Goal: Task Accomplishment & Management: Manage account settings

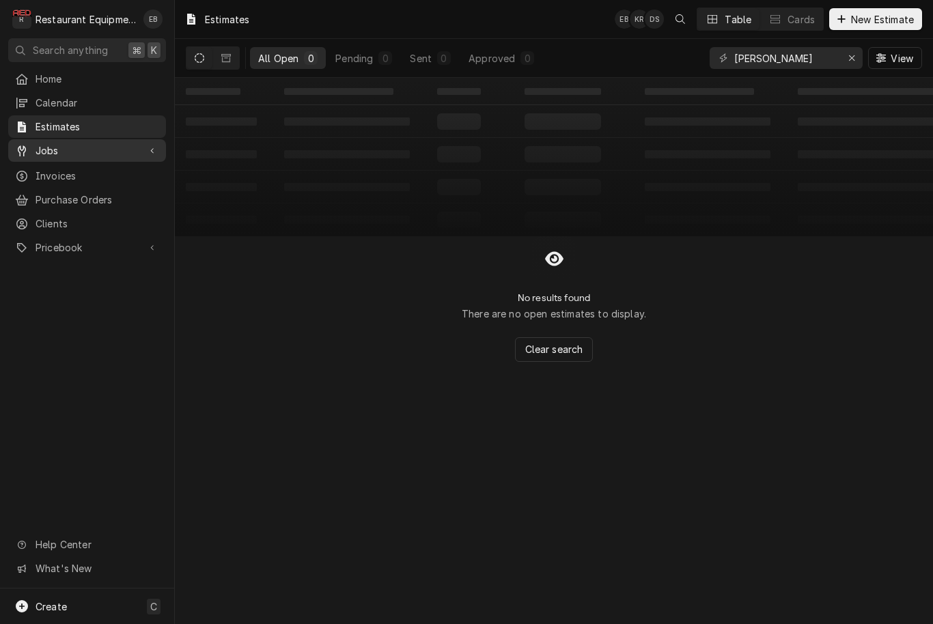
click at [96, 145] on span "Jobs" at bounding box center [87, 150] width 103 height 14
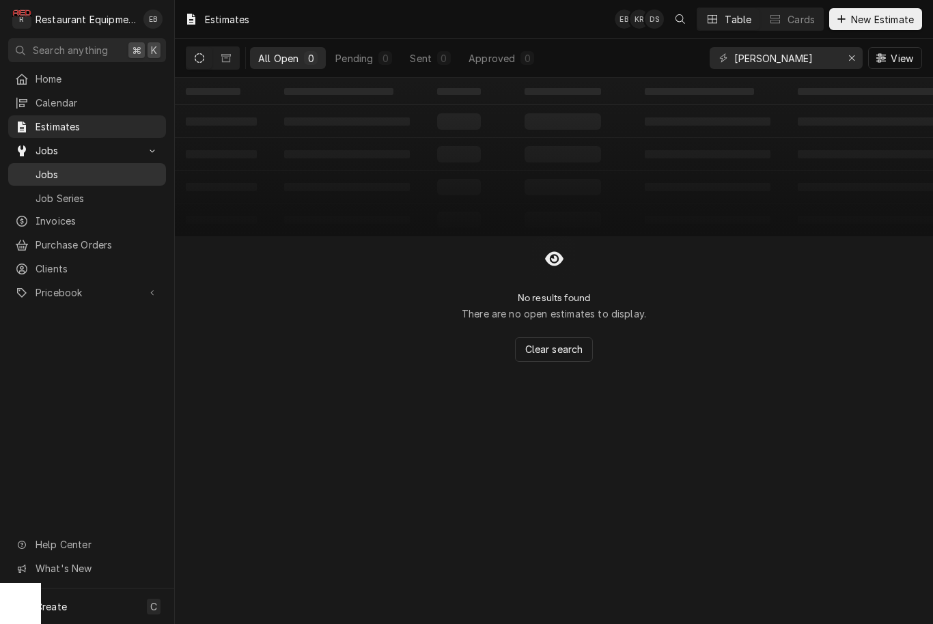
click at [79, 167] on span "Jobs" at bounding box center [98, 174] width 124 height 14
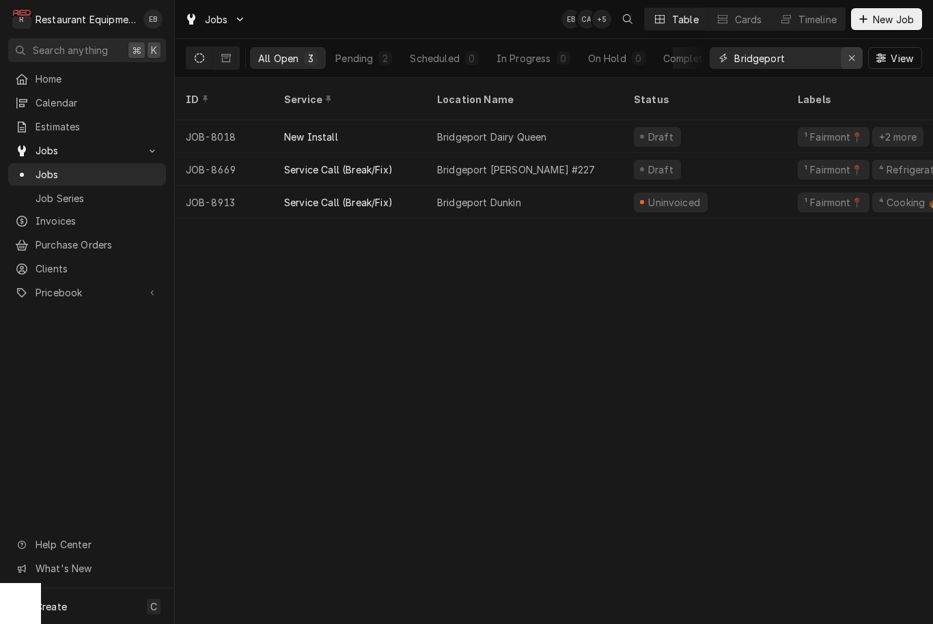
click at [849, 58] on icon "Erase input" at bounding box center [852, 58] width 8 height 10
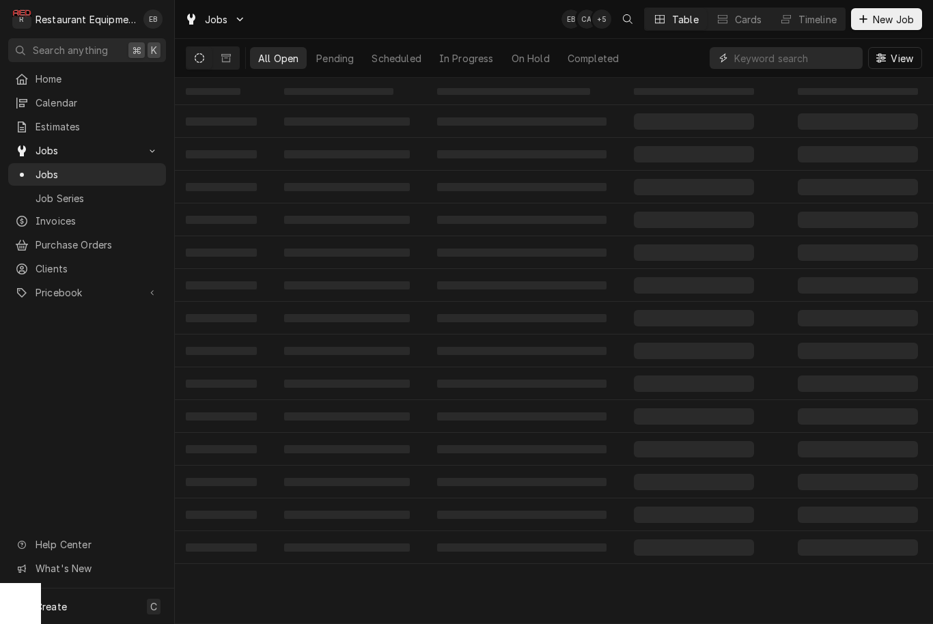
click at [823, 57] on input "Dynamic Content Wrapper" at bounding box center [795, 58] width 122 height 22
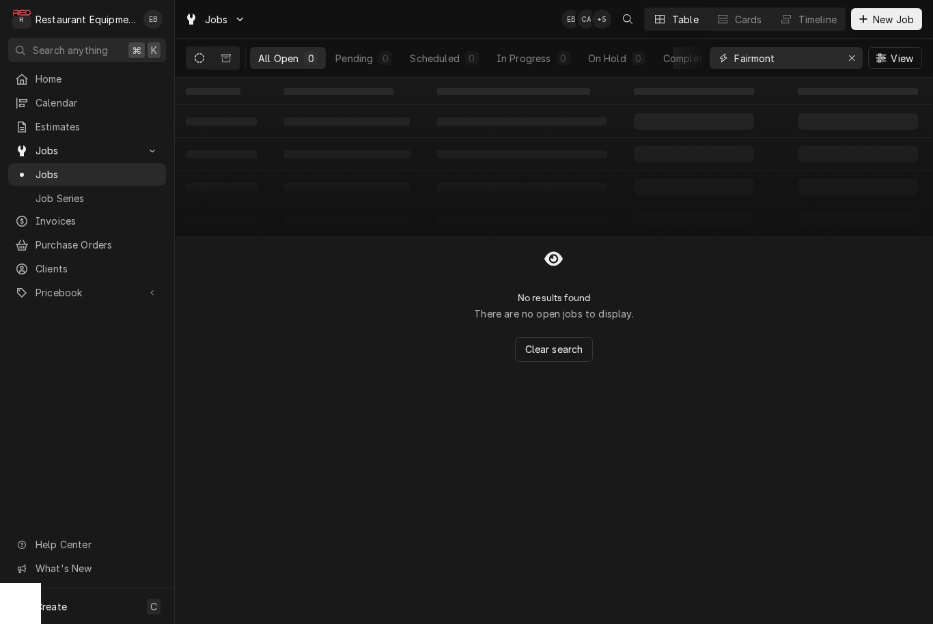
type input "Fairmont"
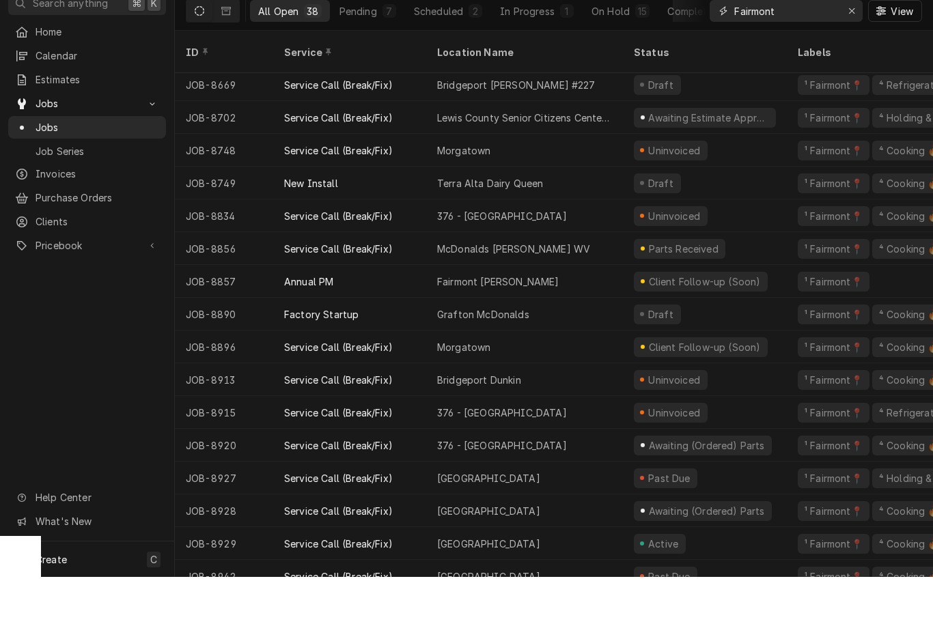
scroll to position [725, 0]
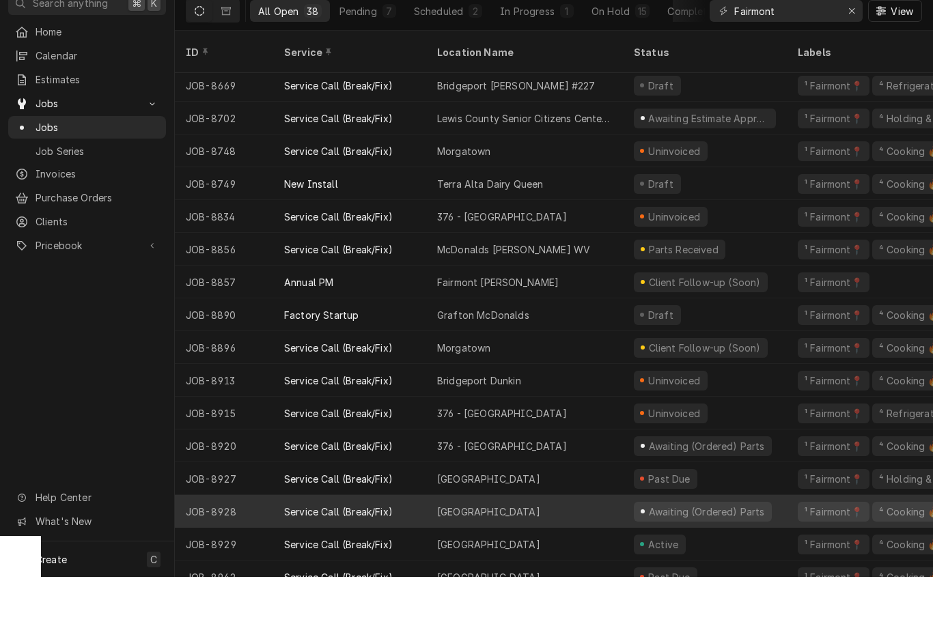
click at [602, 542] on div "Black Water Falls Lodge" at bounding box center [524, 558] width 197 height 33
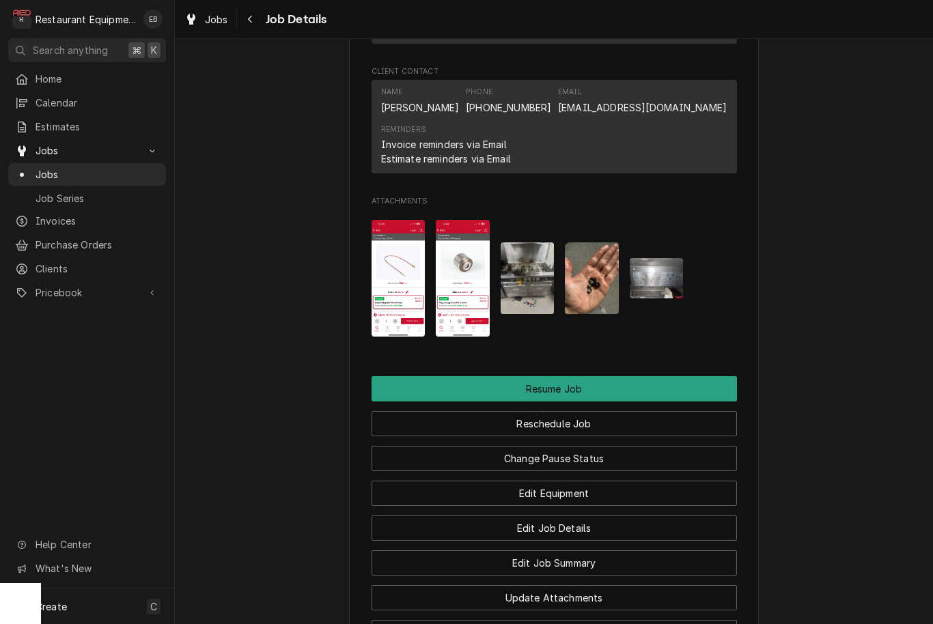
scroll to position [1345, 0]
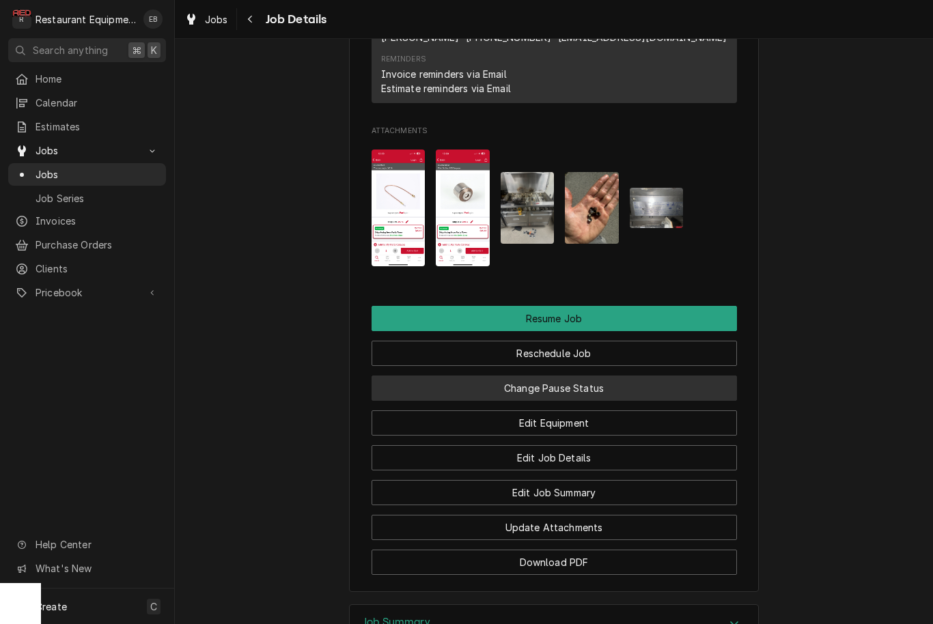
click at [633, 383] on button "Change Pause Status" at bounding box center [553, 388] width 365 height 25
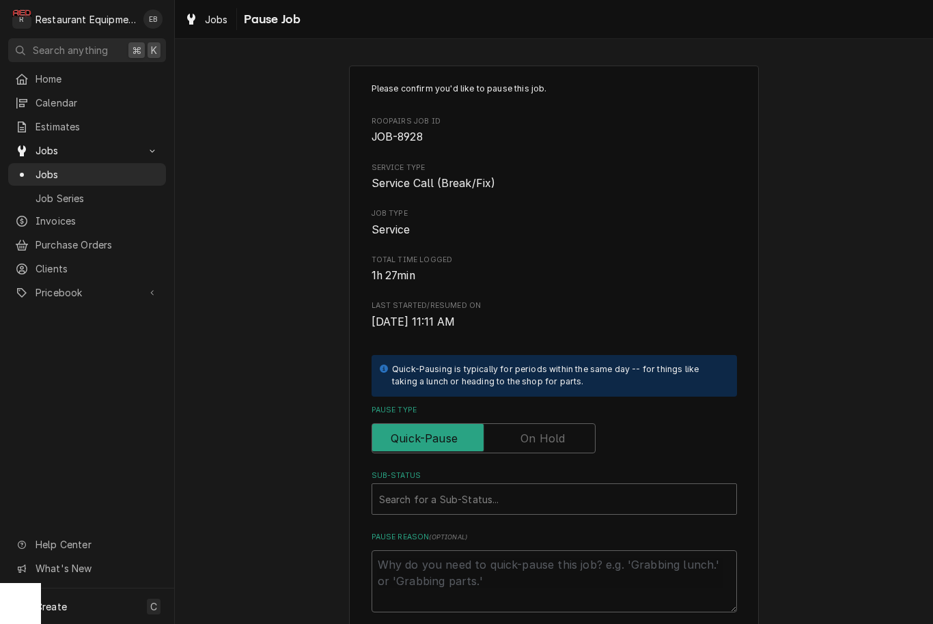
click at [530, 425] on label "Pause Type" at bounding box center [483, 438] width 224 height 30
click at [530, 425] on input "Pause Type" at bounding box center [484, 438] width 212 height 30
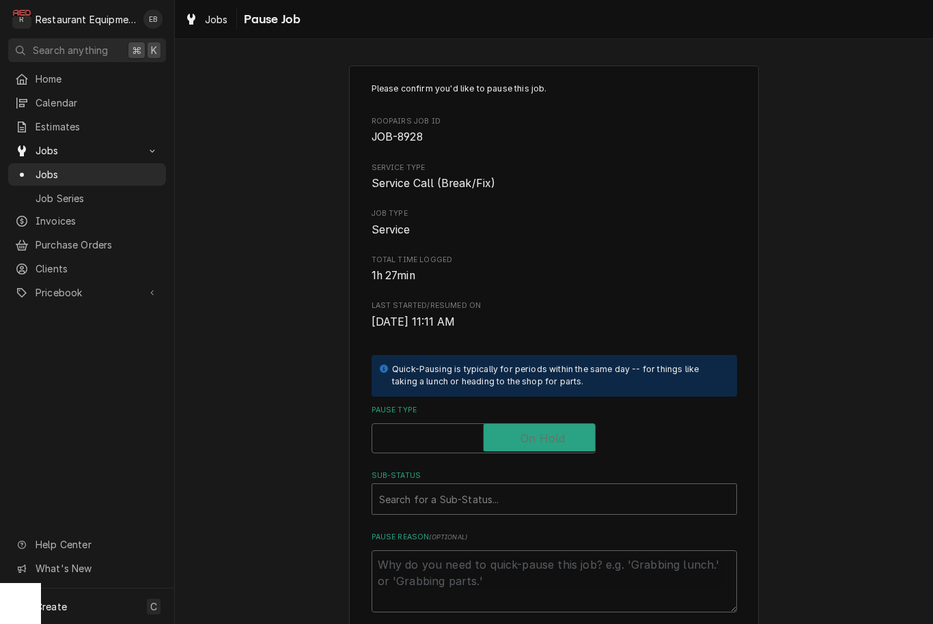
checkbox input "true"
type textarea "x"
click at [522, 492] on div "Sub-Status" at bounding box center [554, 499] width 350 height 25
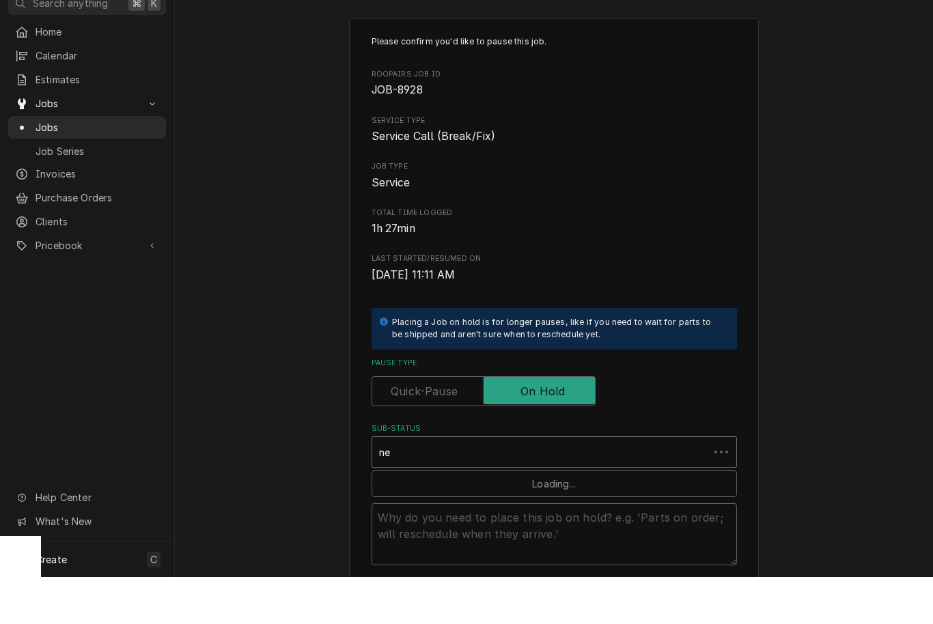
type input "n"
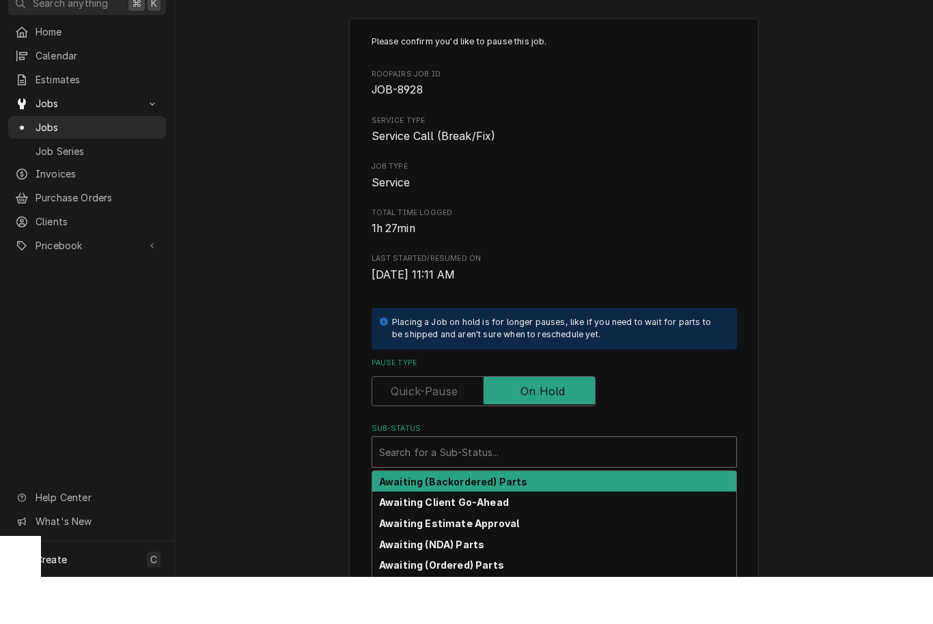
type textarea "x"
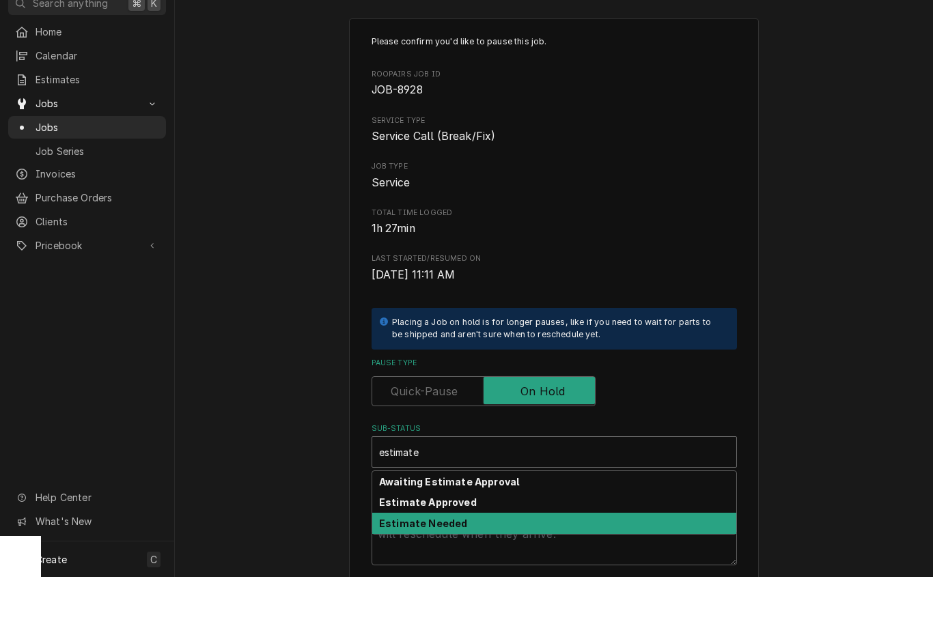
click at [480, 560] on div "Estimate Needed" at bounding box center [554, 570] width 364 height 21
type input "estimate"
type textarea "x"
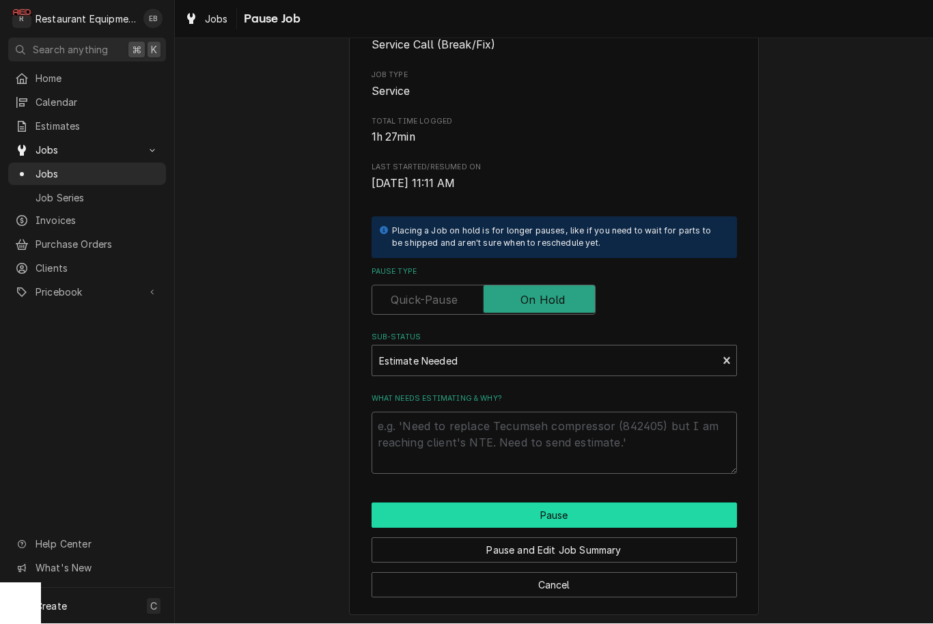
scroll to position [137, 0]
click at [537, 504] on button "Pause" at bounding box center [553, 516] width 365 height 25
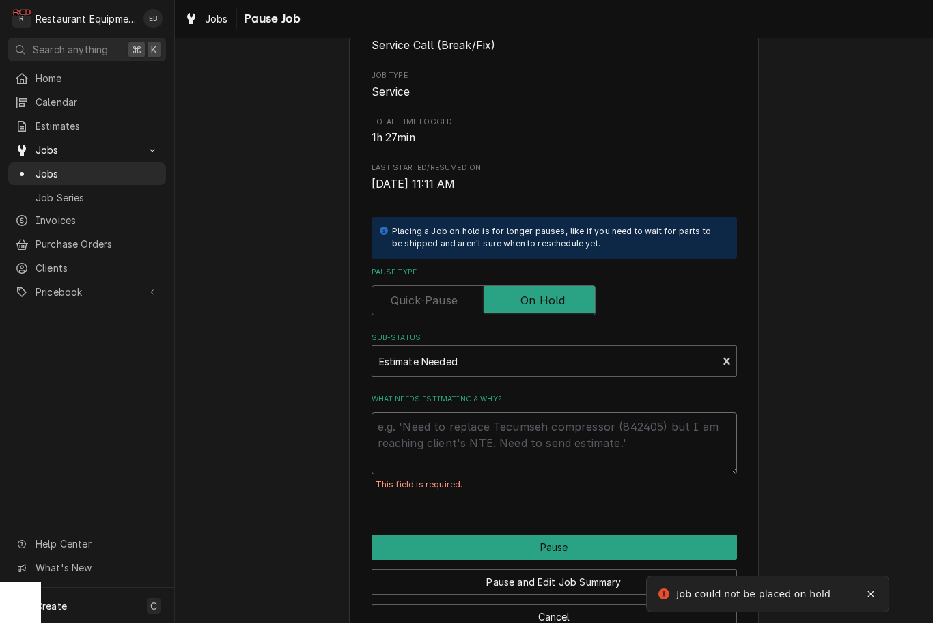
click at [495, 417] on textarea "What needs estimating & why?" at bounding box center [553, 444] width 365 height 62
type textarea "x"
type textarea "P"
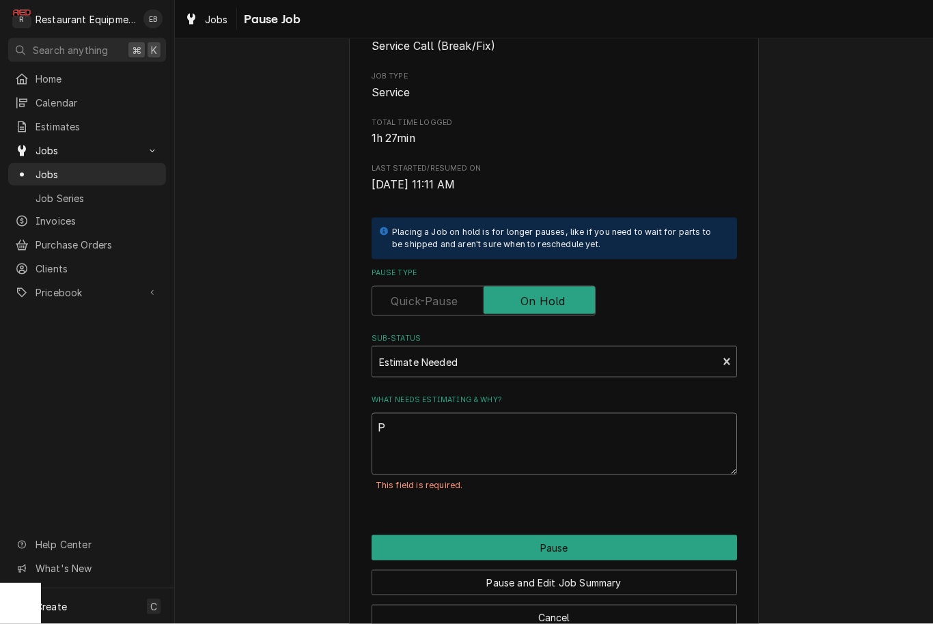
type textarea "x"
type textarea "Pa"
type textarea "x"
type textarea "Par"
type textarea "x"
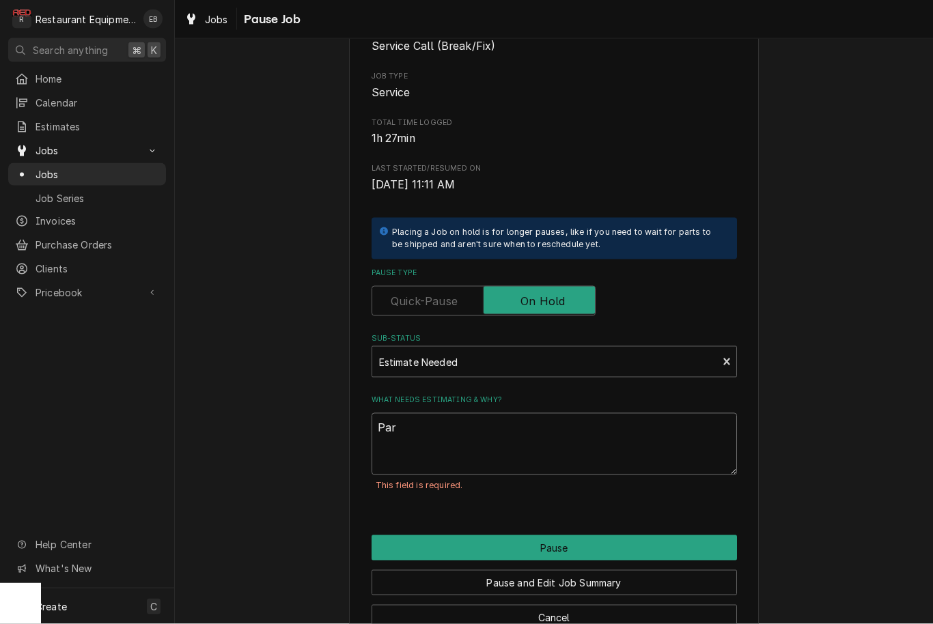
type textarea "Part"
type textarea "x"
type textarea "Parts"
type textarea "x"
type textarea "Parts"
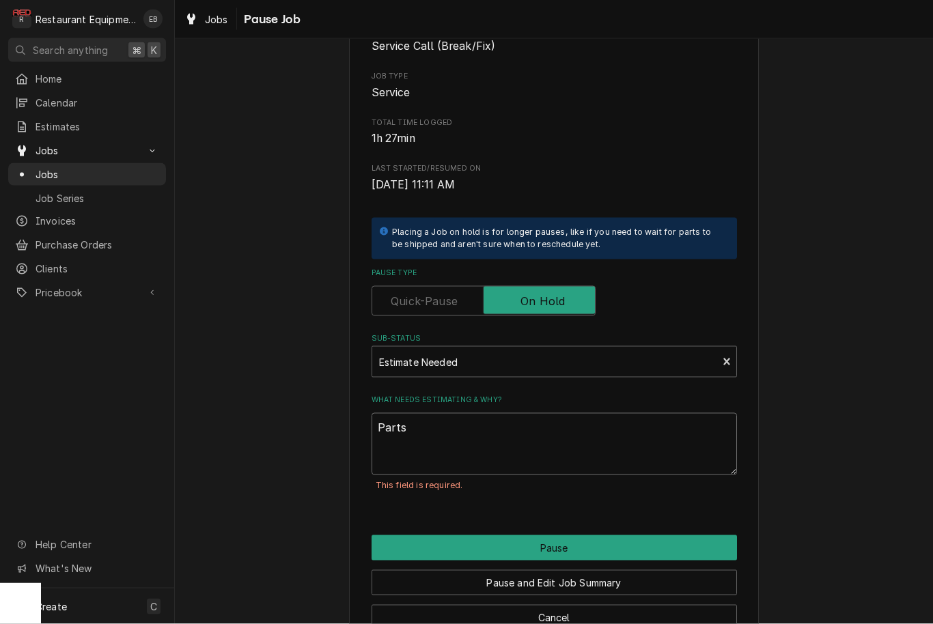
type textarea "x"
type textarea "Parts n"
type textarea "x"
type textarea "Parts ne"
type textarea "x"
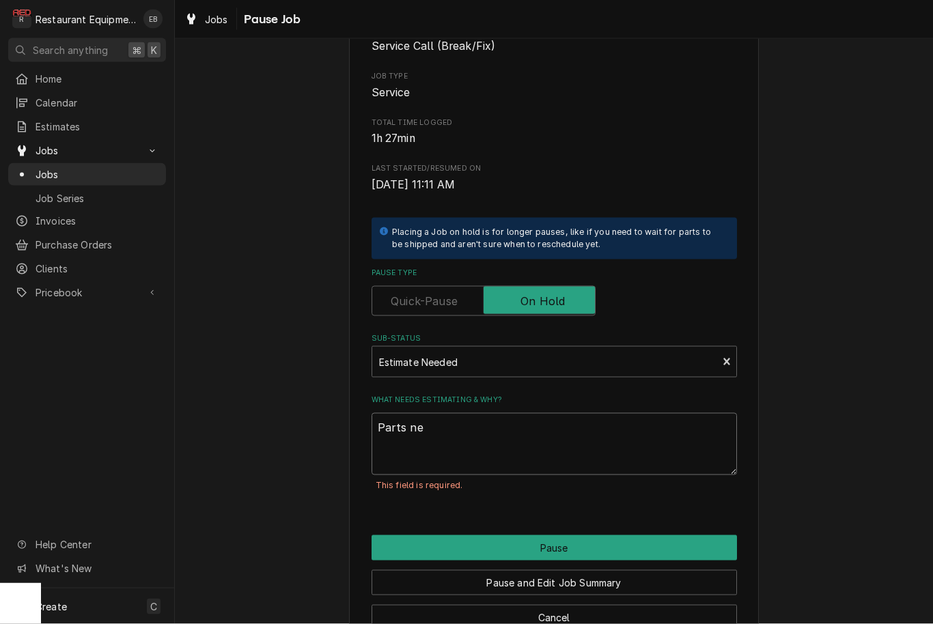
type textarea "Parts nee"
type textarea "x"
type textarea "Parts need"
type textarea "x"
type textarea "Parts need"
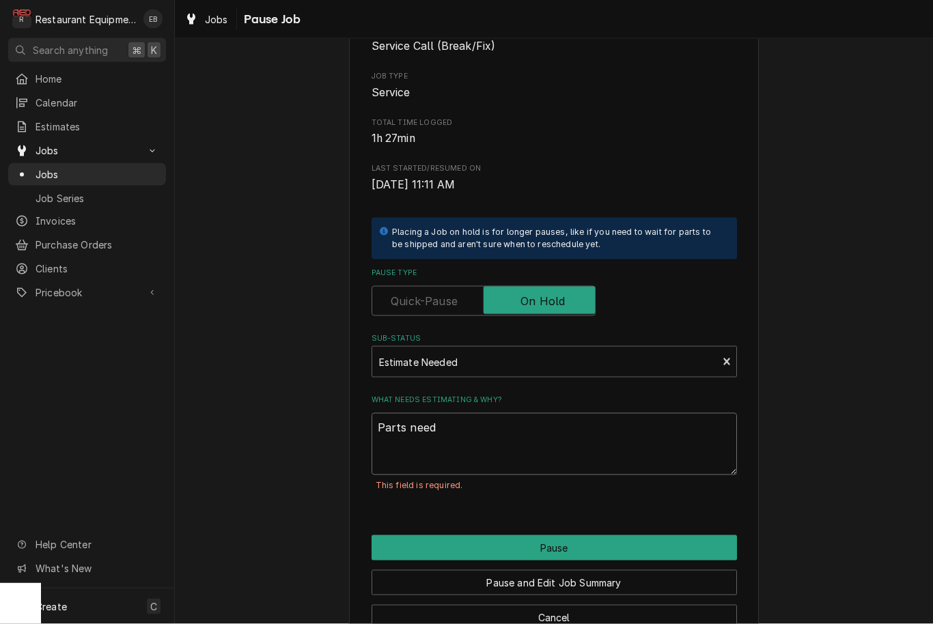
type textarea "x"
type textarea "Parts need e"
type textarea "x"
type textarea "Parts need es"
type textarea "x"
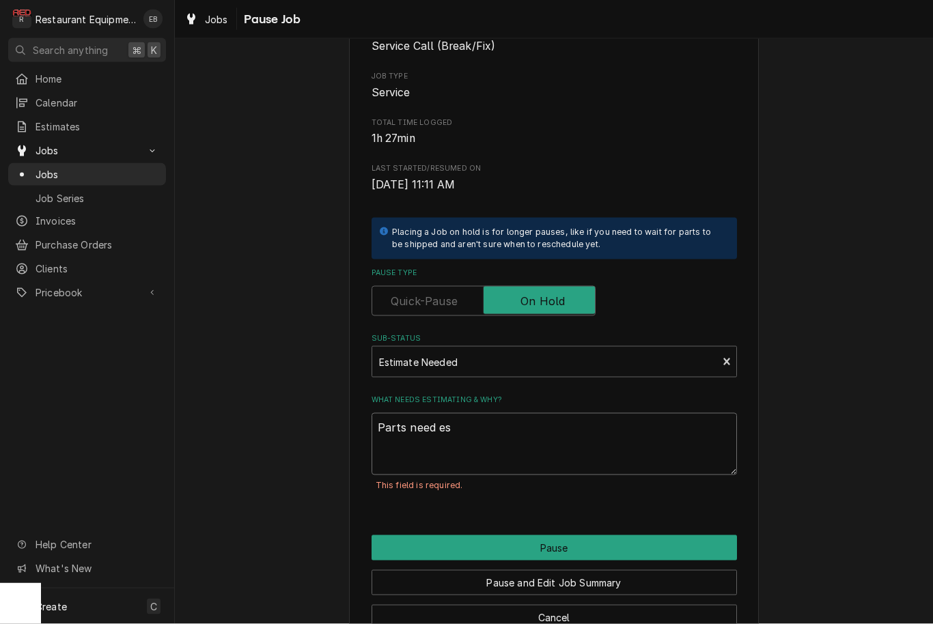
type textarea "Parts need est"
type textarea "x"
type textarea "Parts need esti"
type textarea "x"
type textarea "Parts need estim"
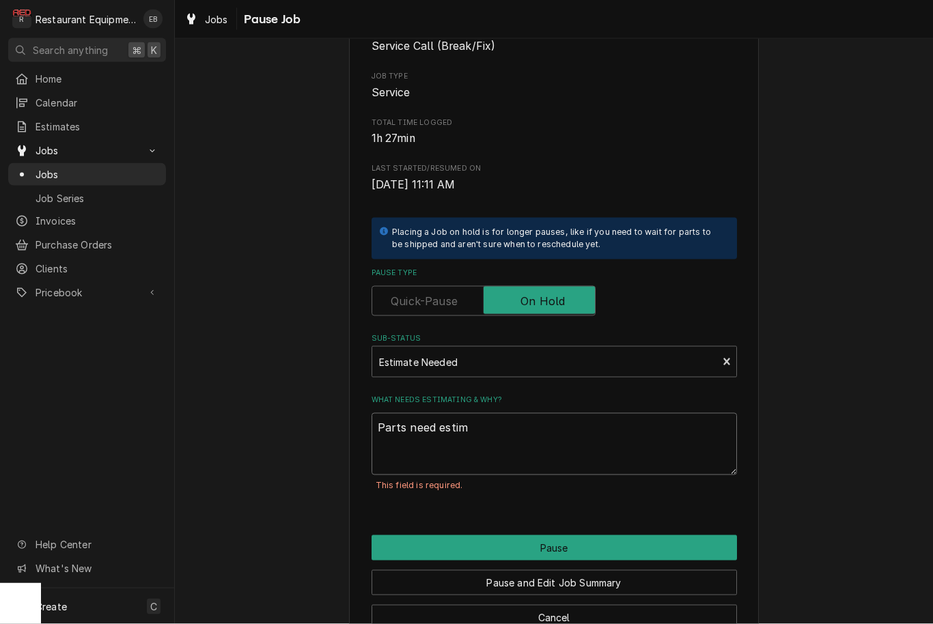
type textarea "x"
type textarea "Parts need estima"
type textarea "x"
type textarea "Parts need estimat"
type textarea "x"
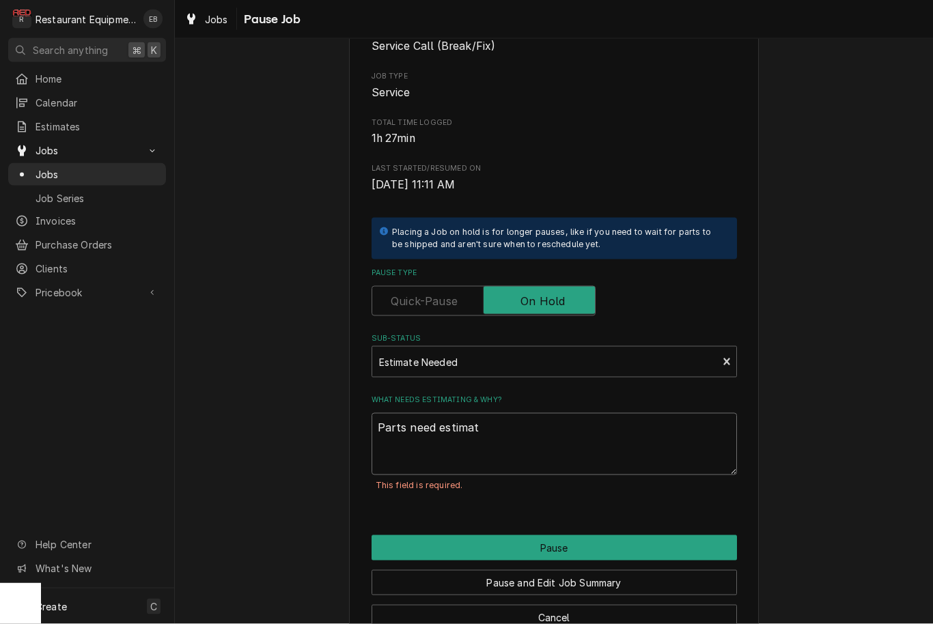
type textarea "Parts need estimate"
type textarea "x"
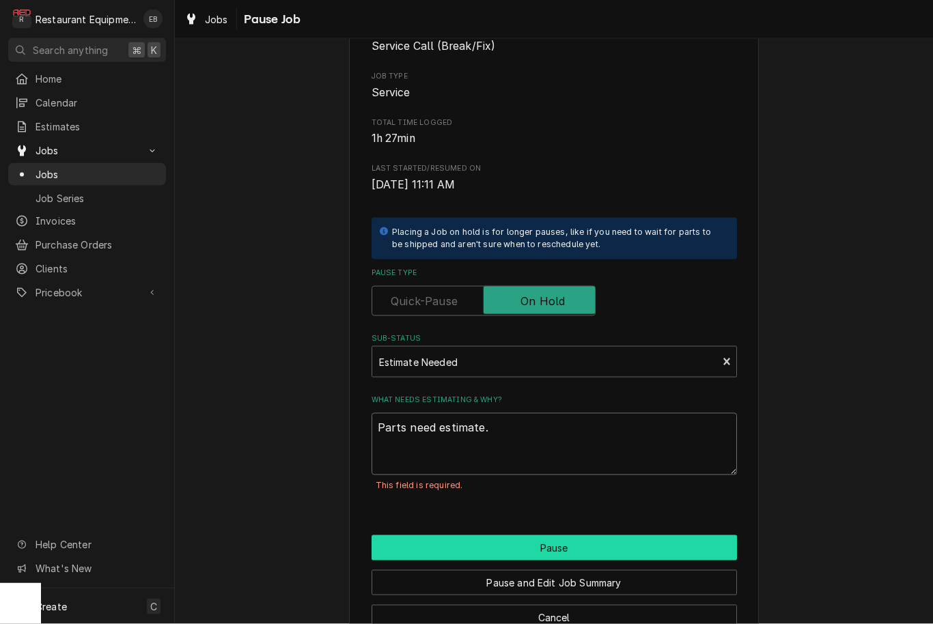
type textarea "Parts need estimate."
click at [533, 541] on button "Pause" at bounding box center [553, 547] width 365 height 25
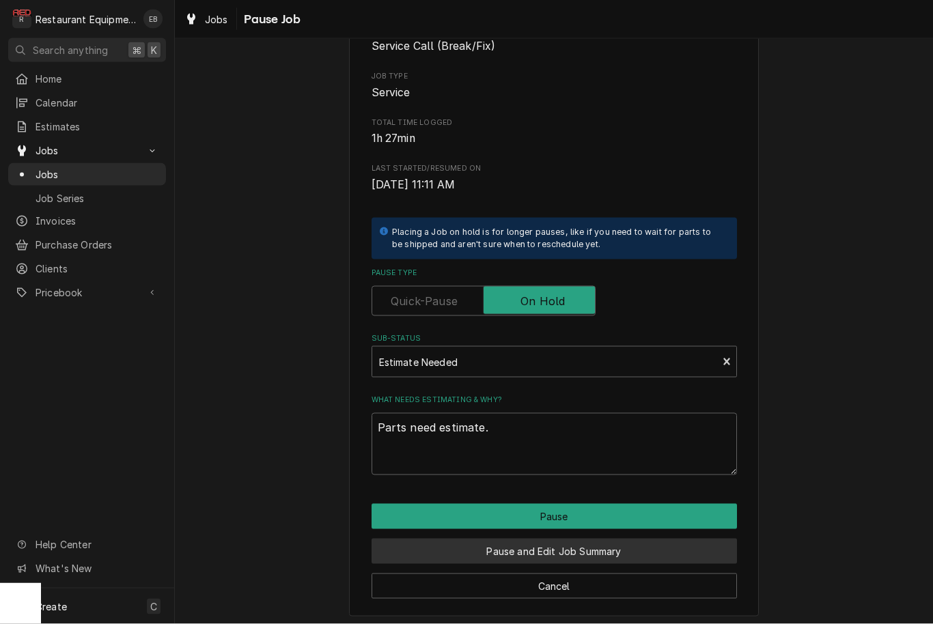
type textarea "x"
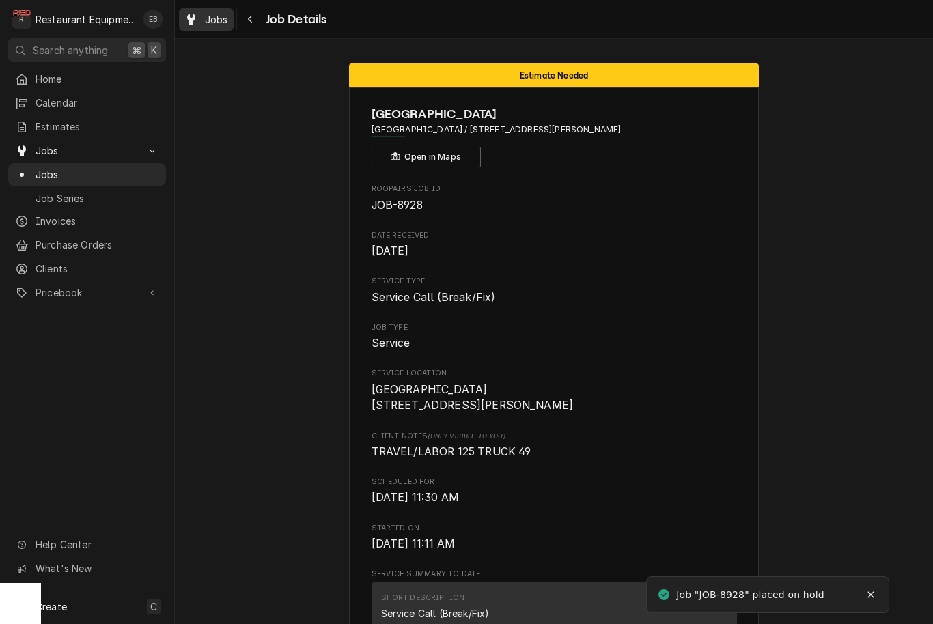
click at [213, 21] on span "Jobs" at bounding box center [216, 19] width 23 height 14
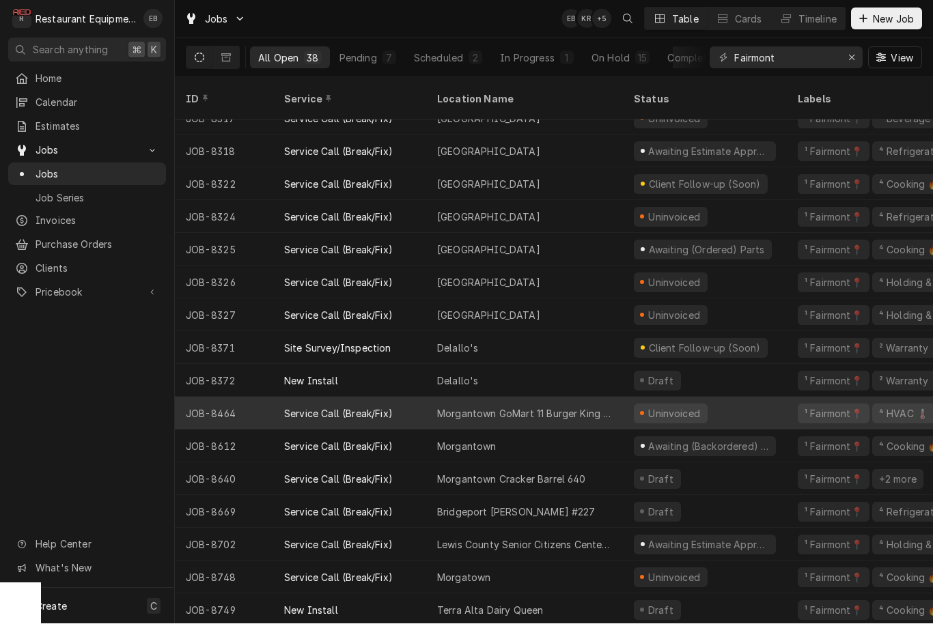
scroll to position [343, 0]
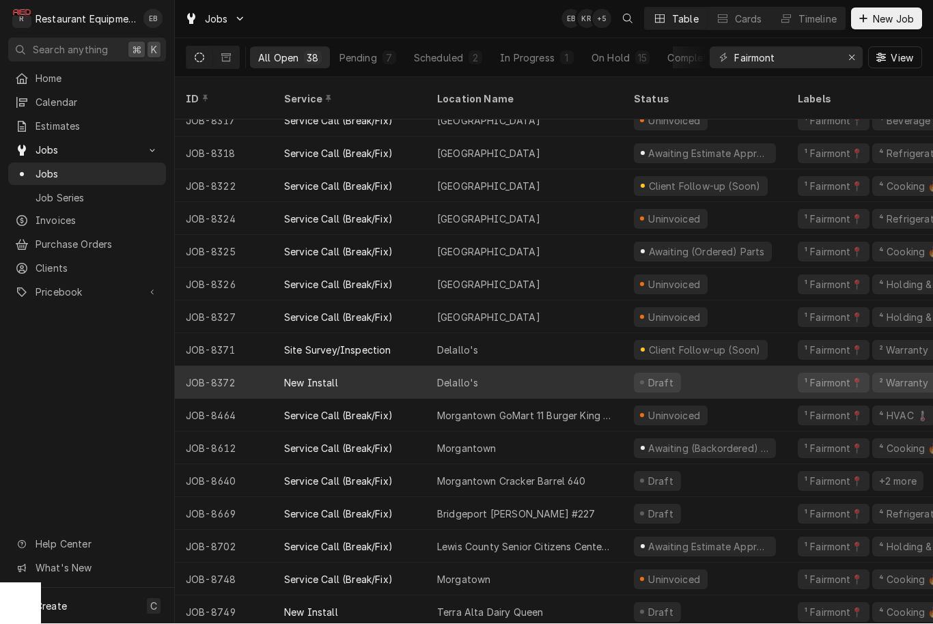
click at [587, 370] on div "Delallo's" at bounding box center [524, 383] width 197 height 33
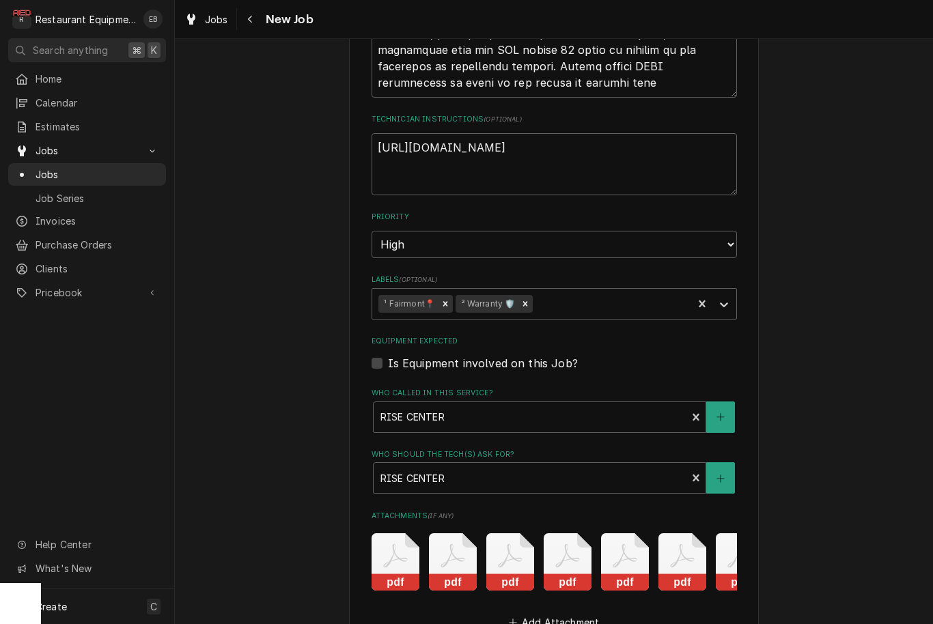
scroll to position [3375, 0]
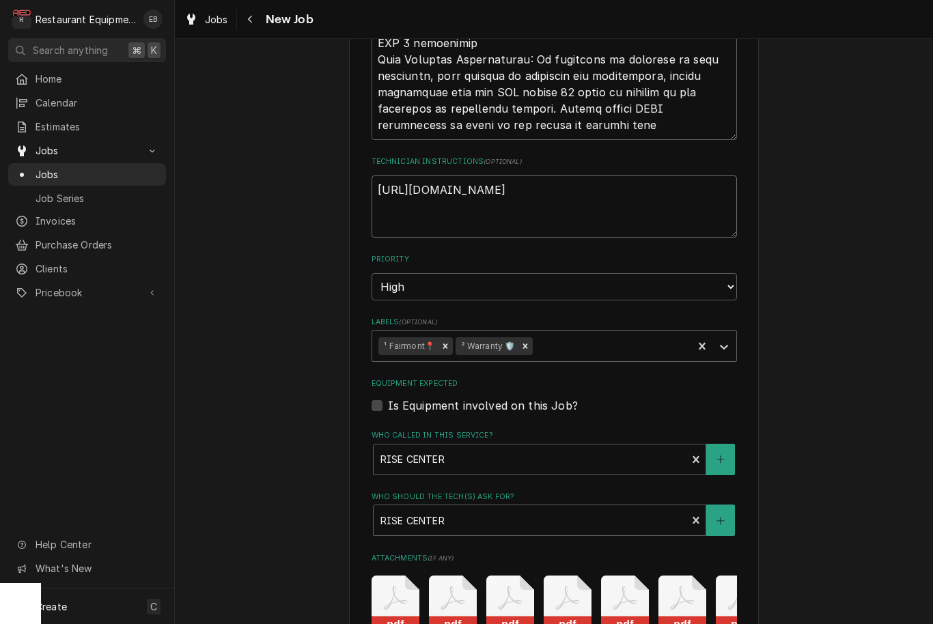
click at [619, 195] on textarea "https://www.surveymonkey.com/r/CombiGM" at bounding box center [553, 206] width 365 height 62
type textarea "x"
type textarea "https://www.surveymonkey.com/r/CombiGM"
click at [457, 202] on textarea "https://www.surveymonkey.com/r/CombiGM" at bounding box center [553, 206] width 365 height 62
paste textarea "https://www.surveymonkey.com/r/CombiGM"
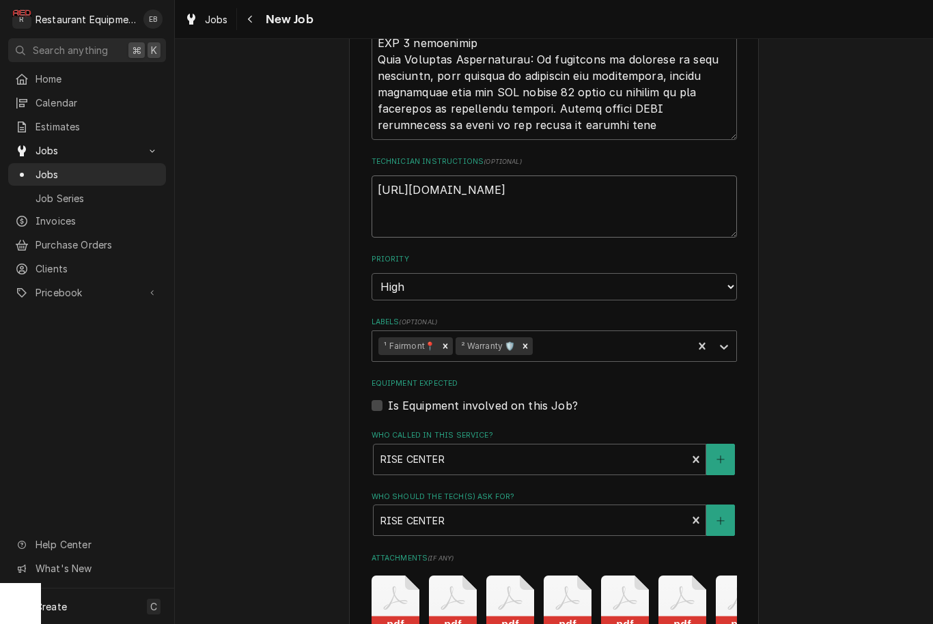
type textarea "x"
type textarea "https://www.surveymonkey.com/r/CombiGM https://www.surveymonkey.com/r/CombiGM"
click at [386, 196] on textarea "https://www.surveymonkey.com/r/CombiGM https://www.surveymonkey.com/r/CombiGM" at bounding box center [553, 206] width 365 height 62
click at [385, 196] on textarea "https://www.surveymonkey.com/r/CombiGM https://www.surveymonkey.com/r/CombiGM" at bounding box center [553, 206] width 365 height 62
type textarea "x"
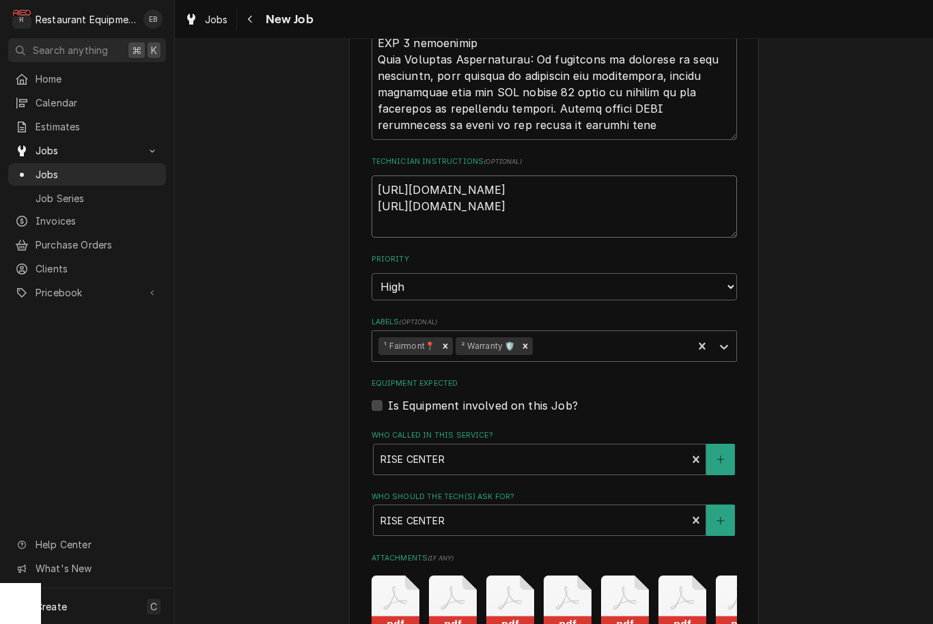
type textarea "https://www.surveymonkey.com/r/CombiGM"
type textarea "x"
type textarea "https://www.surveymonkey.com/r/CombiGM"
type textarea "x"
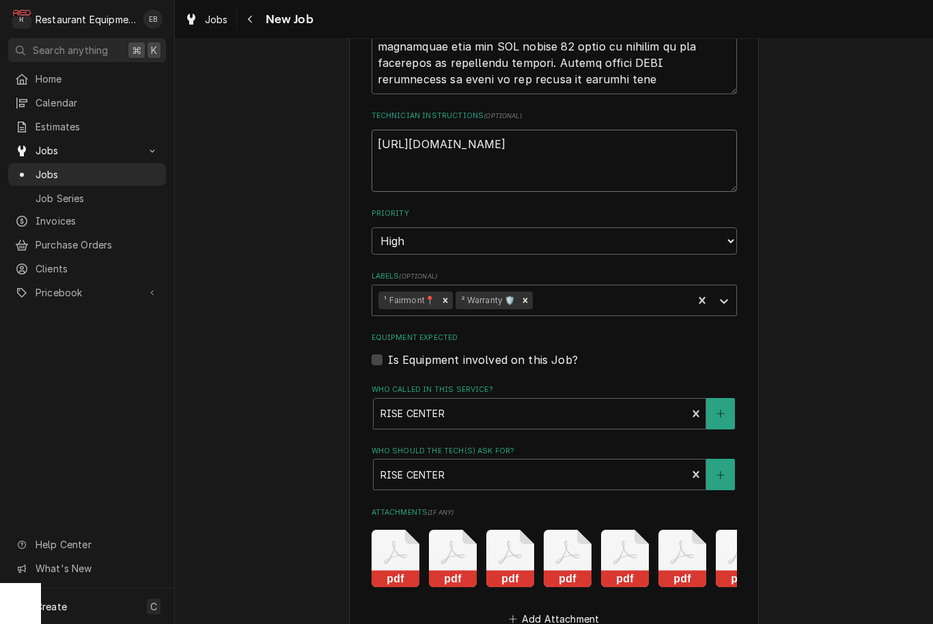
scroll to position [3419, 0]
